Goal: Navigation & Orientation: Find specific page/section

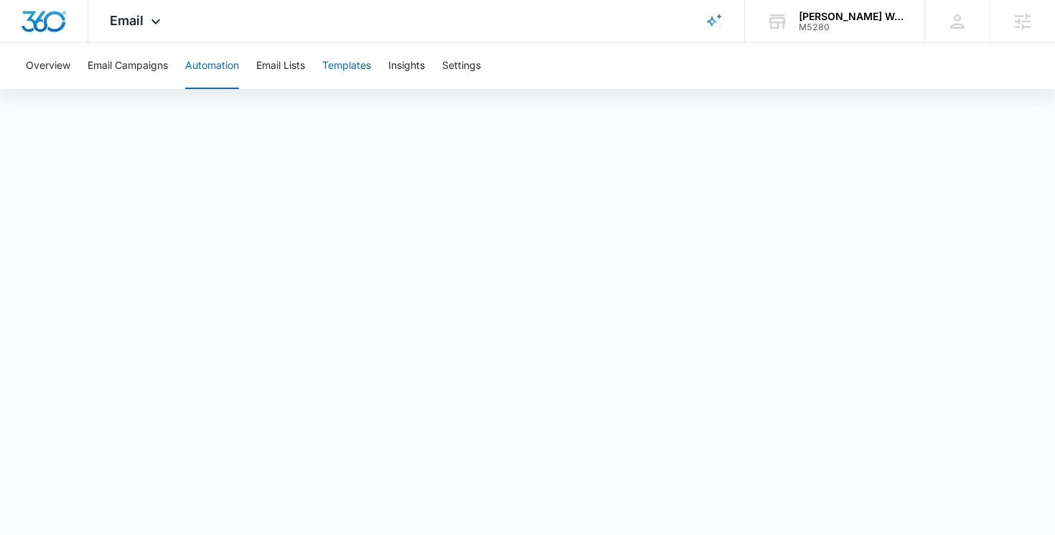
click at [357, 70] on button "Templates" at bounding box center [346, 66] width 49 height 46
click at [227, 66] on button "Automation" at bounding box center [212, 66] width 54 height 46
click at [145, 25] on div "Email Apps Reputation Forms CRM Email Social Content Ads Intelligence Files Bra…" at bounding box center [137, 21] width 98 height 42
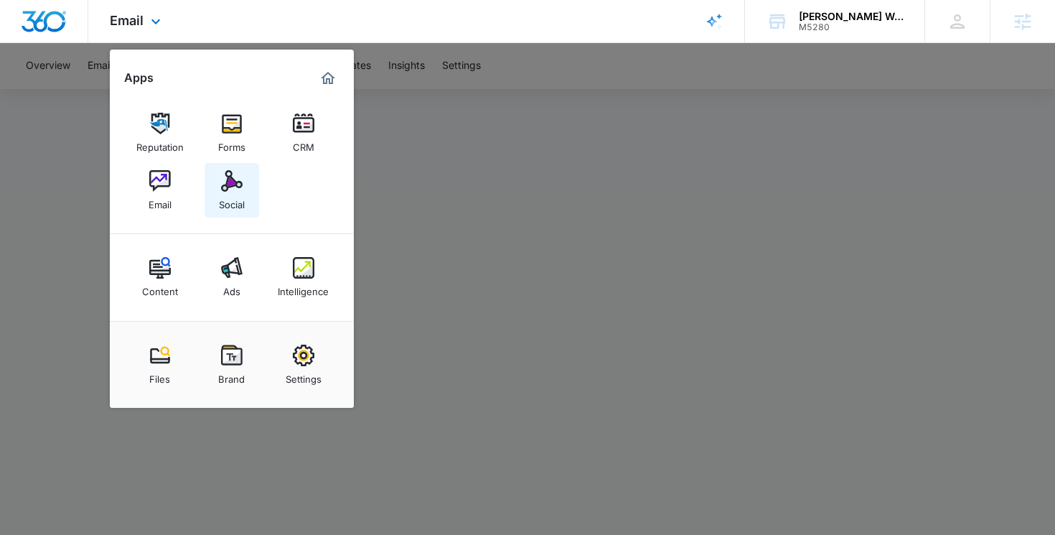
click at [230, 179] on img at bounding box center [232, 181] width 22 height 22
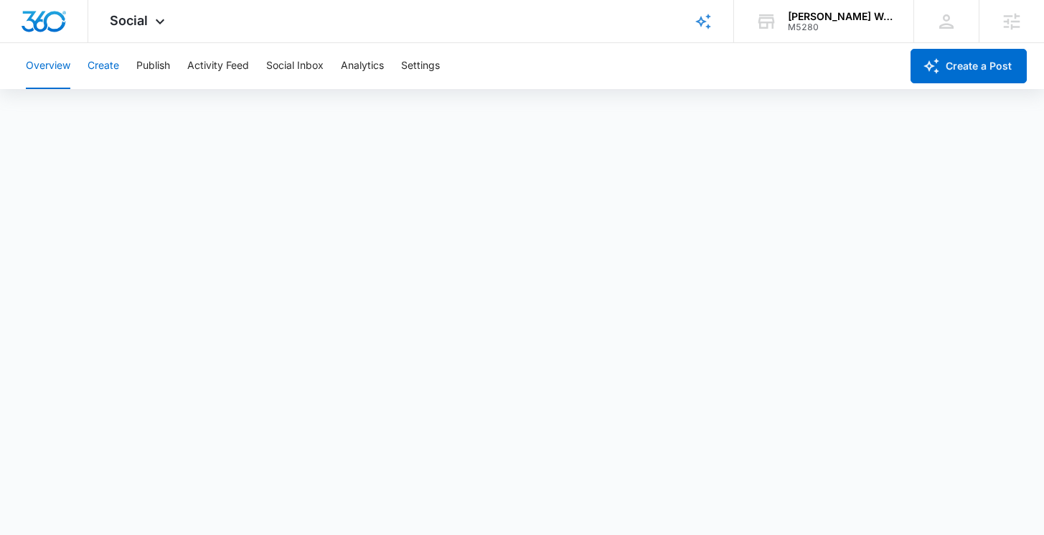
click at [113, 65] on button "Create" at bounding box center [104, 66] width 32 height 46
